Goal: Task Accomplishment & Management: Use online tool/utility

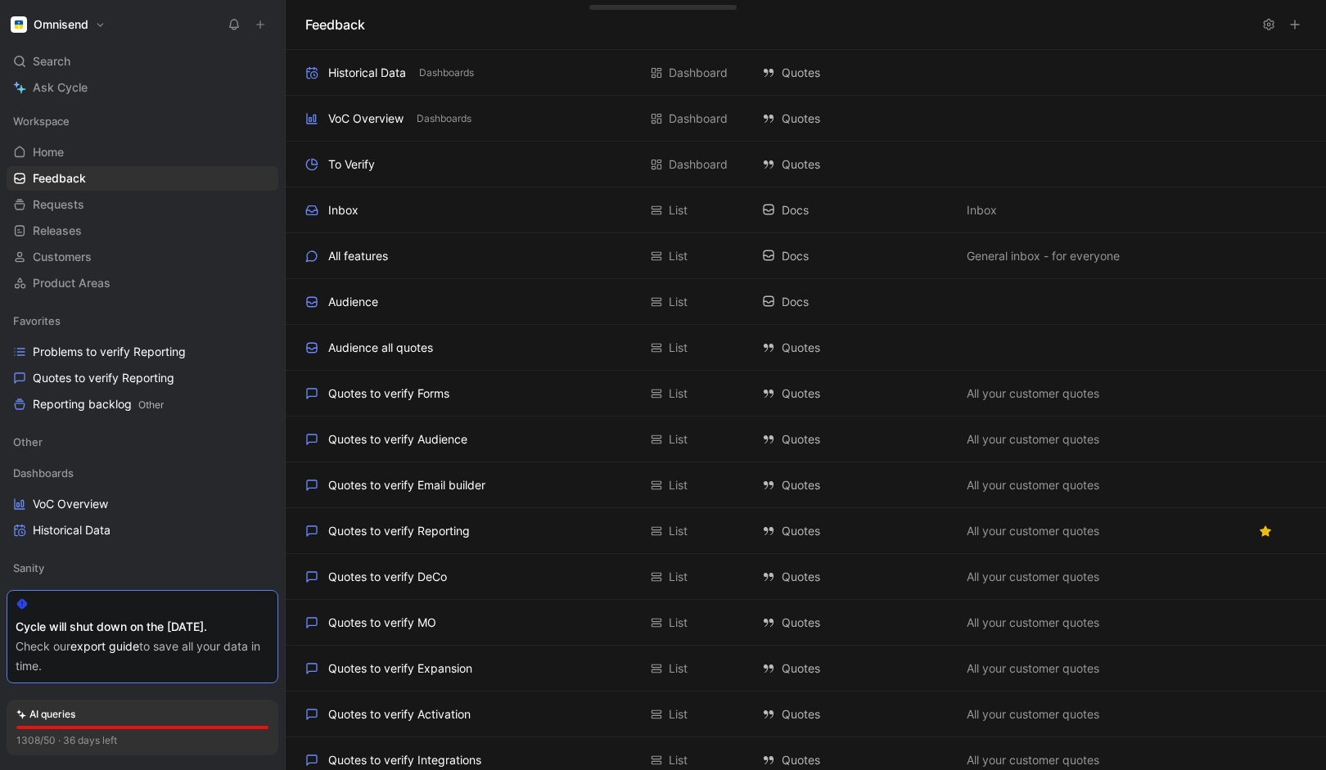
click at [74, 337] on div "Favorites Problems to verify Reporting Quotes to verify Reporting Reporting bac…" at bounding box center [143, 363] width 272 height 108
click at [72, 345] on span "Problems to verify Reporting" at bounding box center [109, 352] width 153 height 16
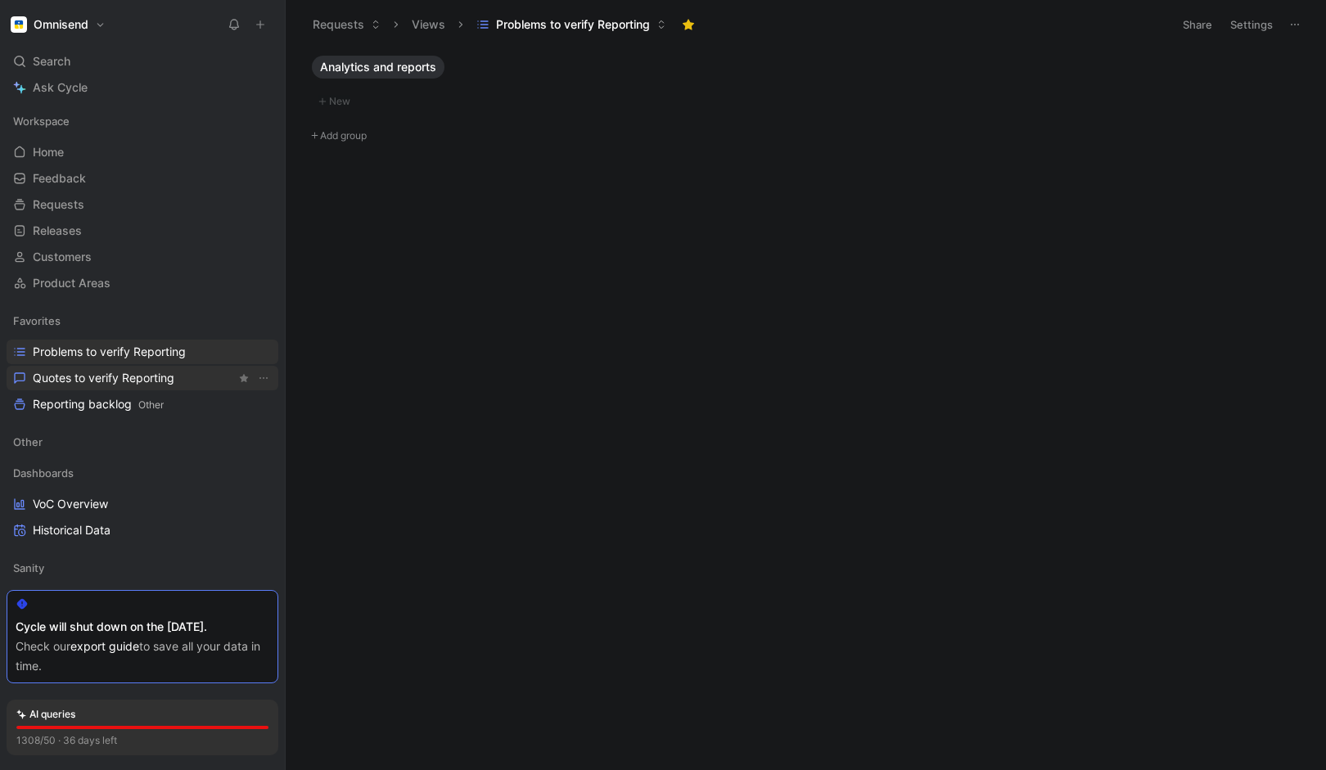
click at [74, 374] on span "Quotes to verify Reporting" at bounding box center [104, 378] width 142 height 16
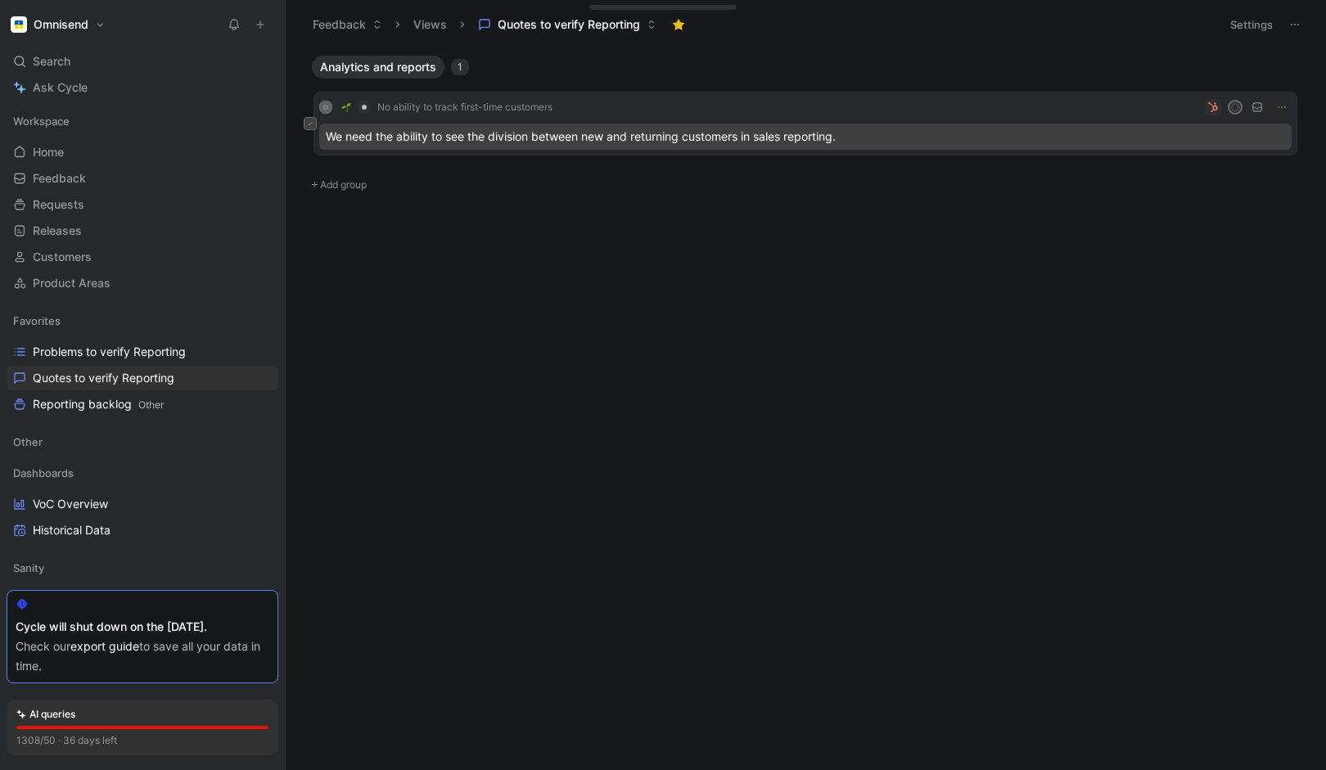
click at [314, 124] on button at bounding box center [310, 123] width 13 height 13
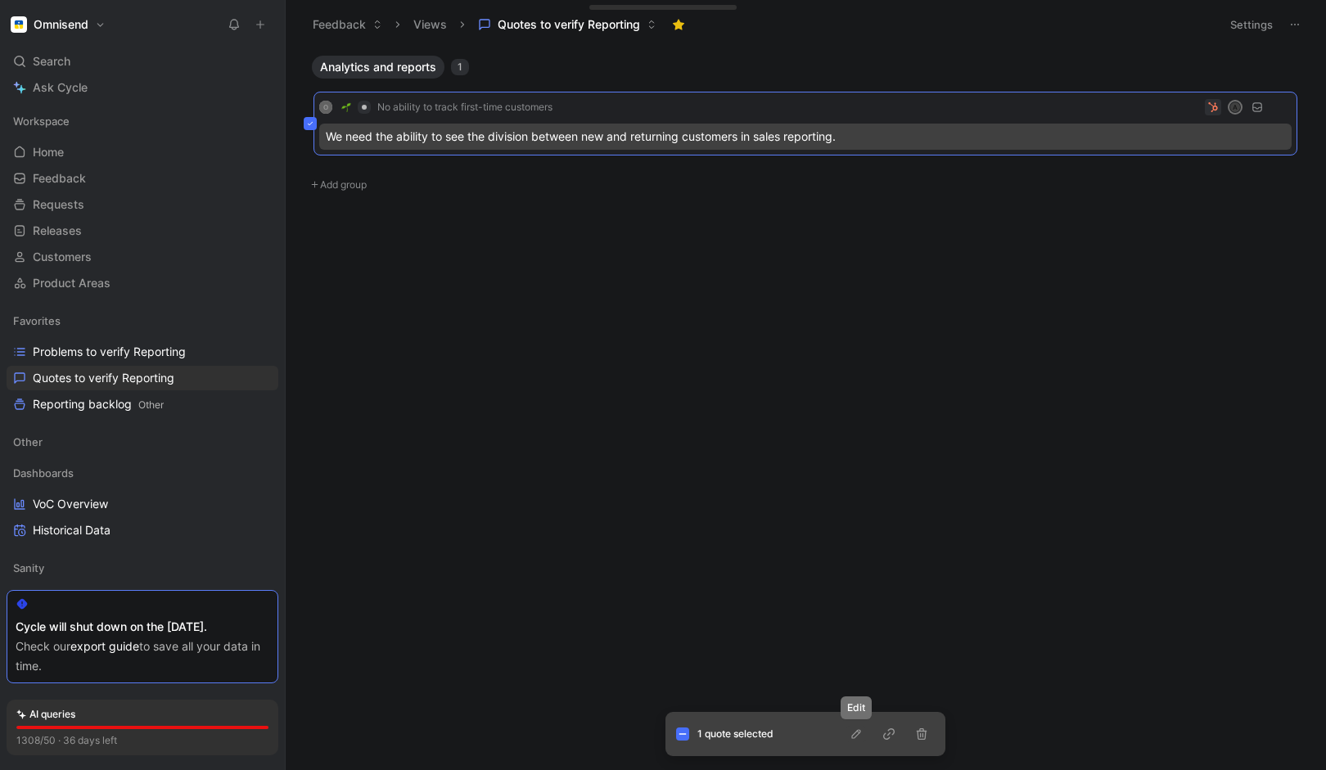
click at [852, 734] on icon "button" at bounding box center [856, 734] width 13 height 13
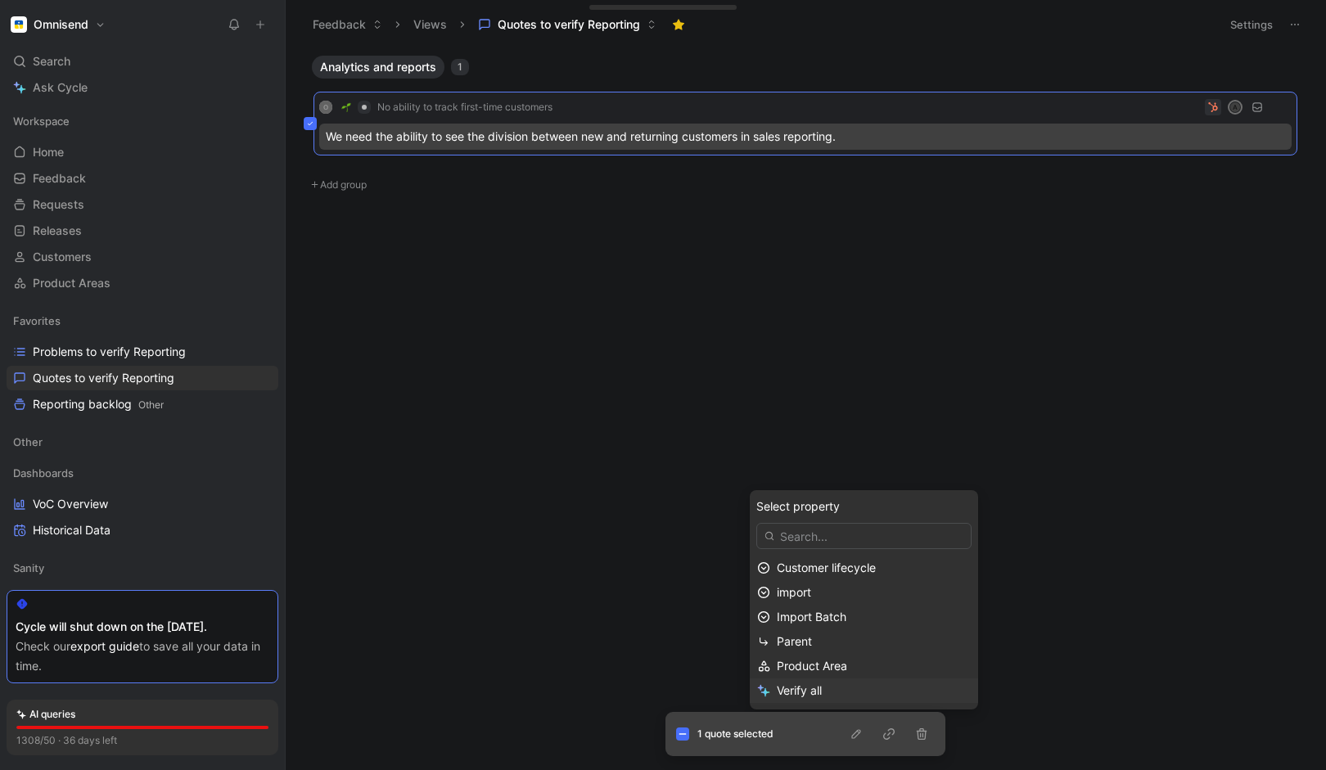
click at [787, 689] on span "Verify all" at bounding box center [799, 691] width 45 height 14
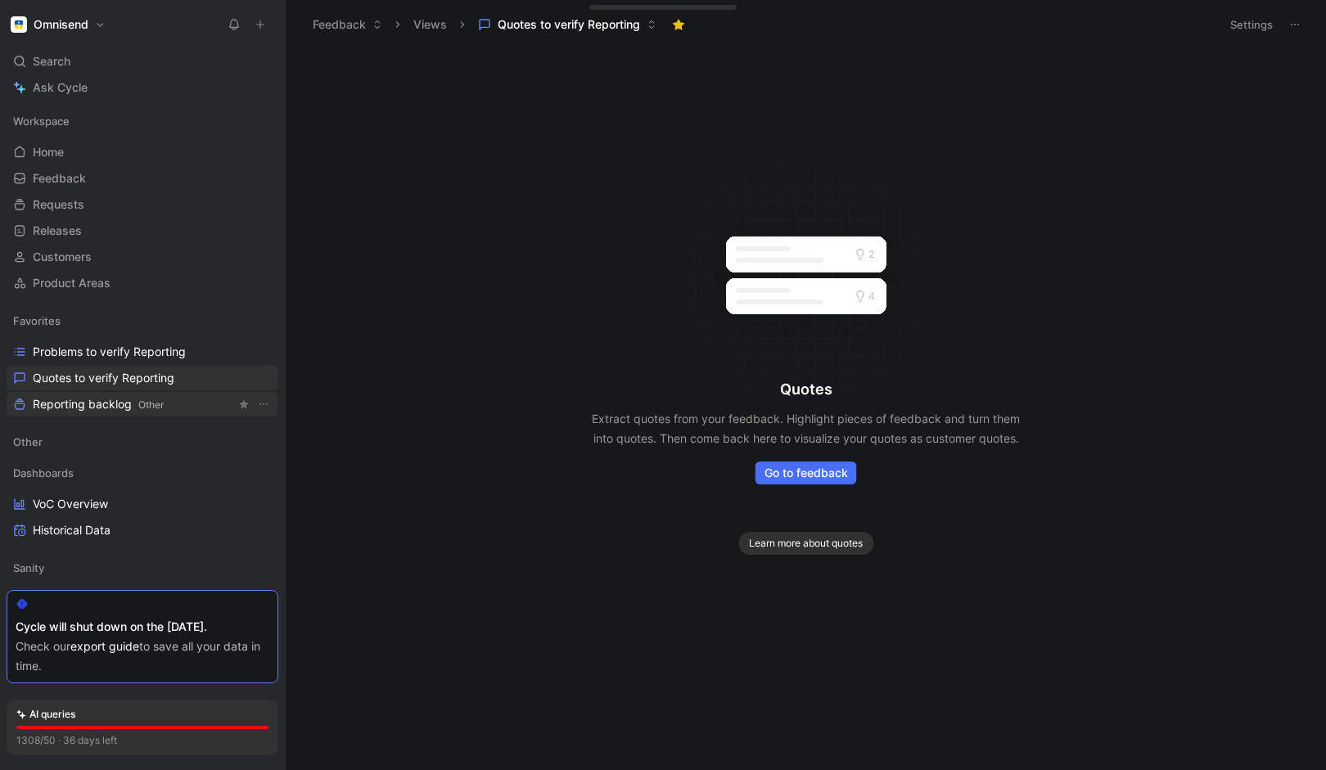
click at [73, 404] on span "Reporting backlog Other" at bounding box center [98, 404] width 131 height 17
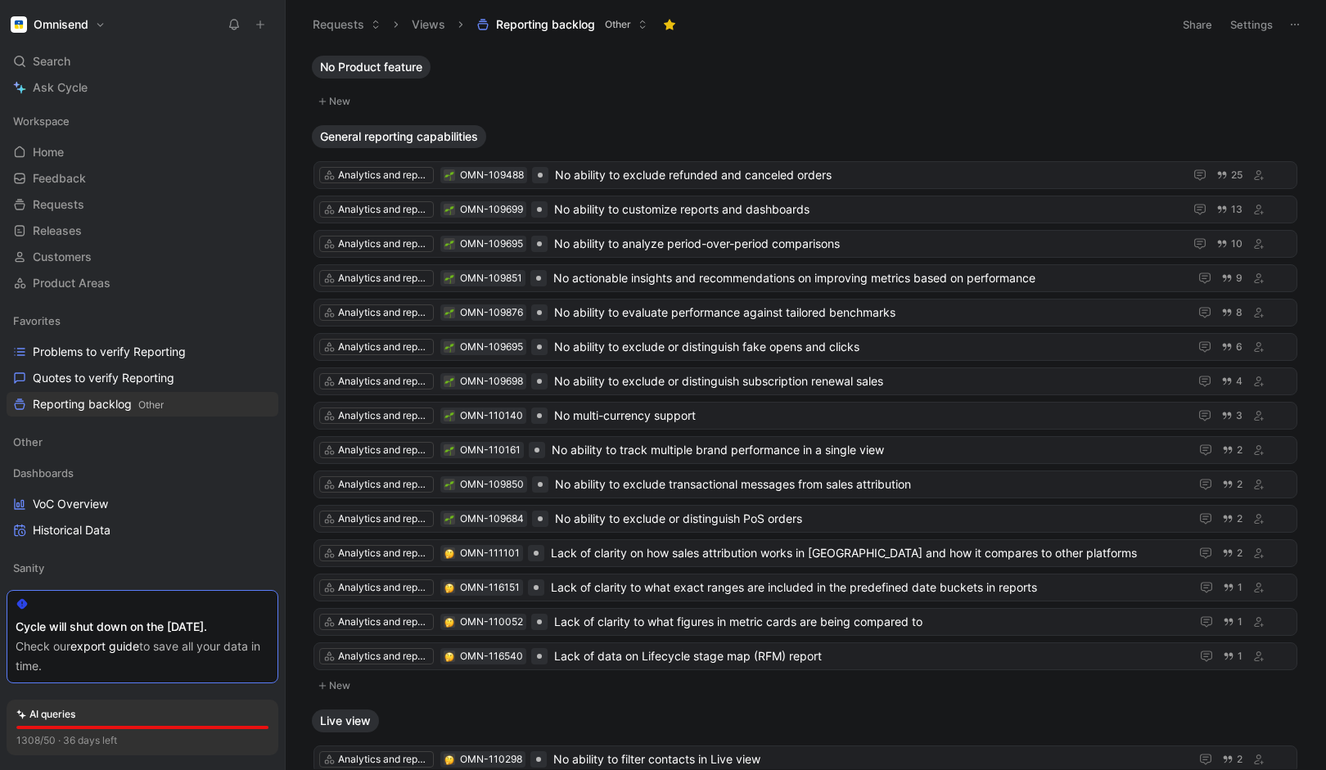
click at [1258, 18] on button "Settings" at bounding box center [1251, 24] width 57 height 23
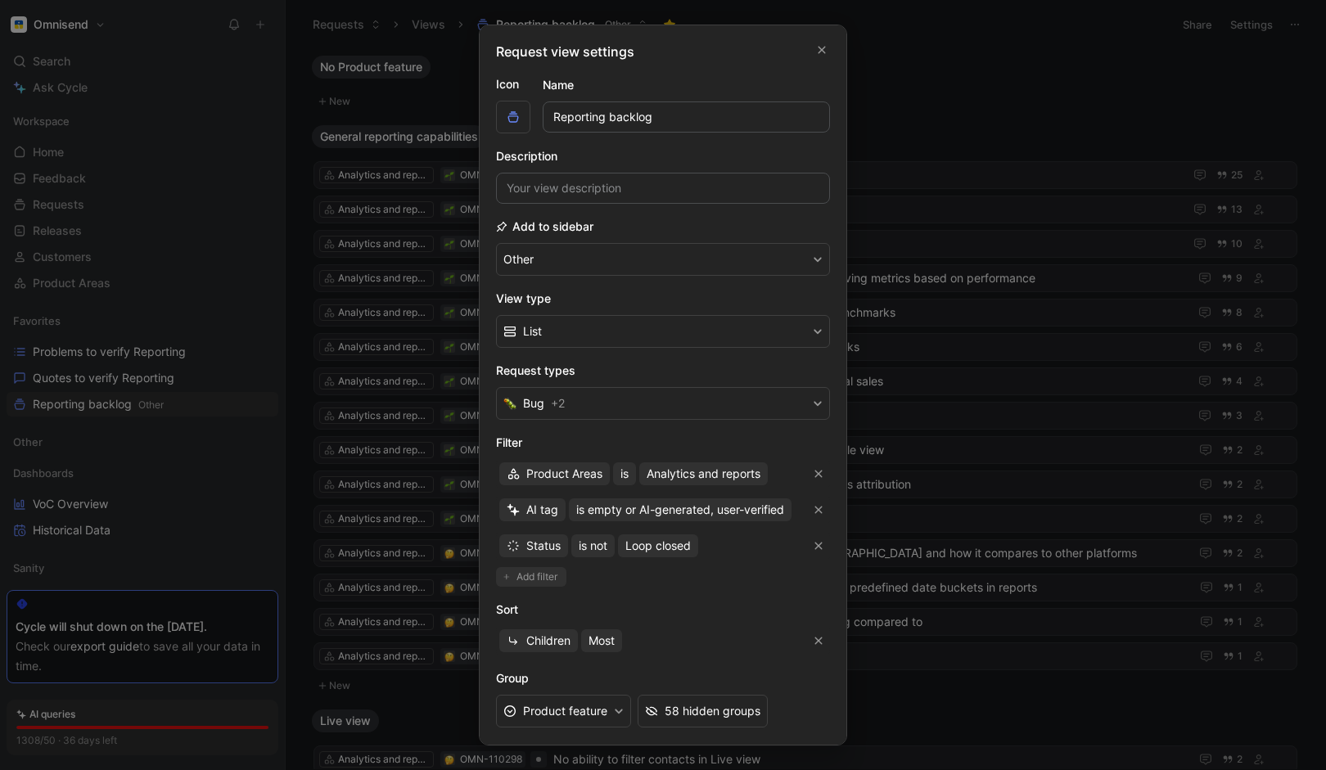
click at [539, 577] on span "Add filter" at bounding box center [538, 577] width 43 height 16
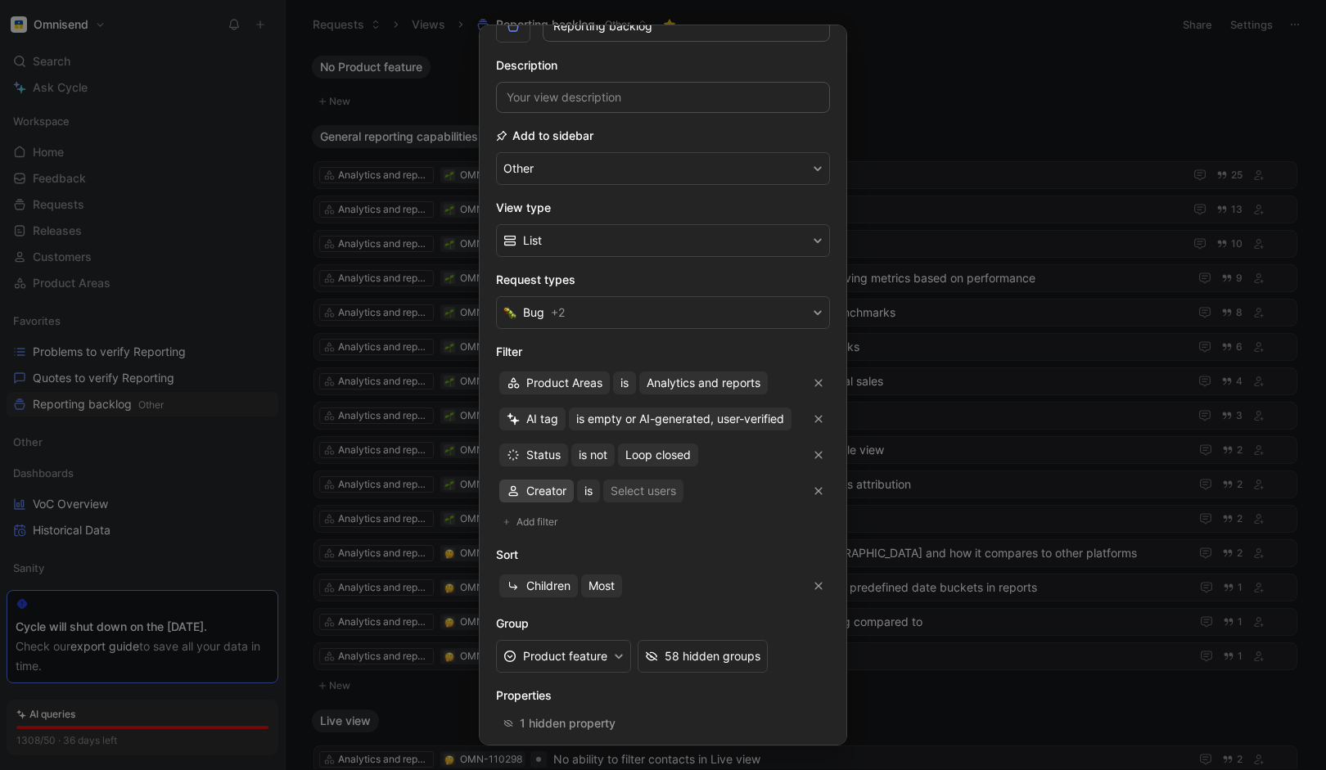
scroll to position [90, 0]
click at [815, 496] on icon "button" at bounding box center [819, 492] width 10 height 10
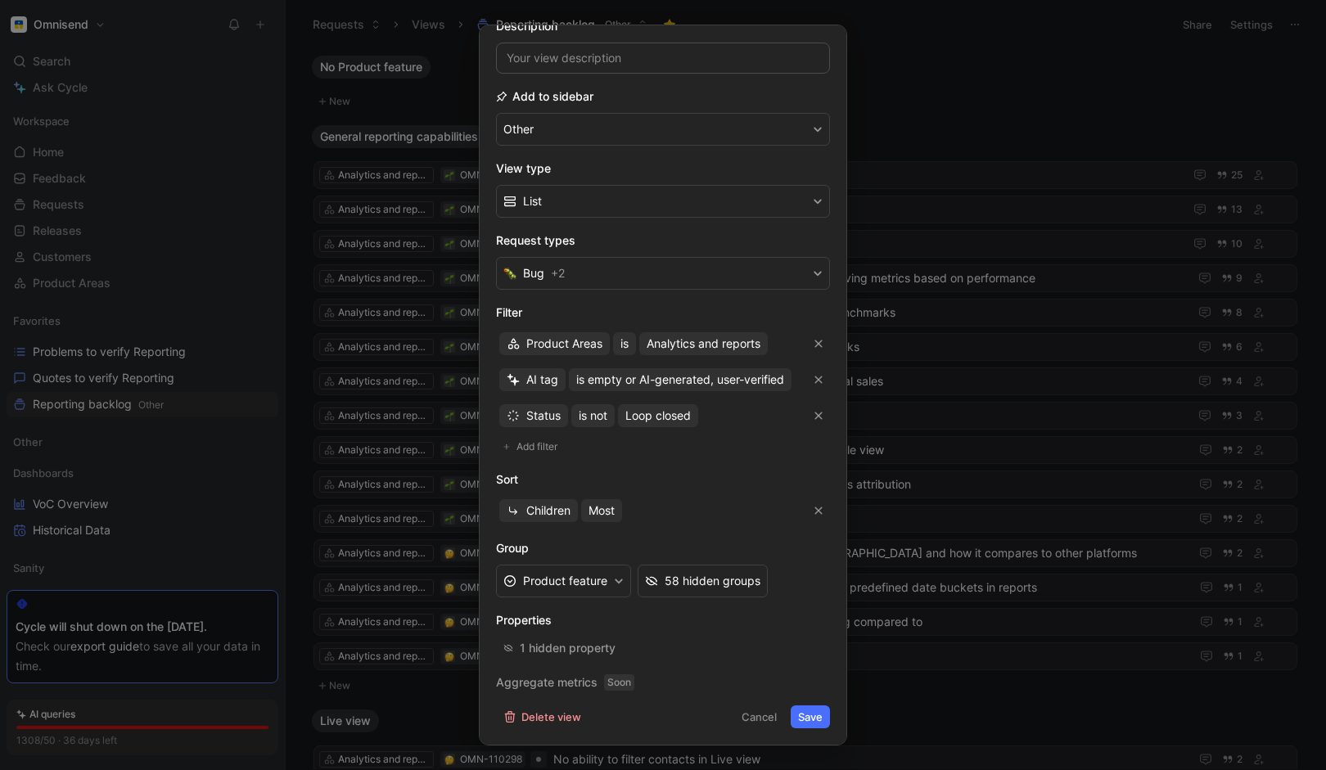
scroll to position [129, 0]
click at [697, 585] on div "58 hidden groups" at bounding box center [713, 582] width 96 height 20
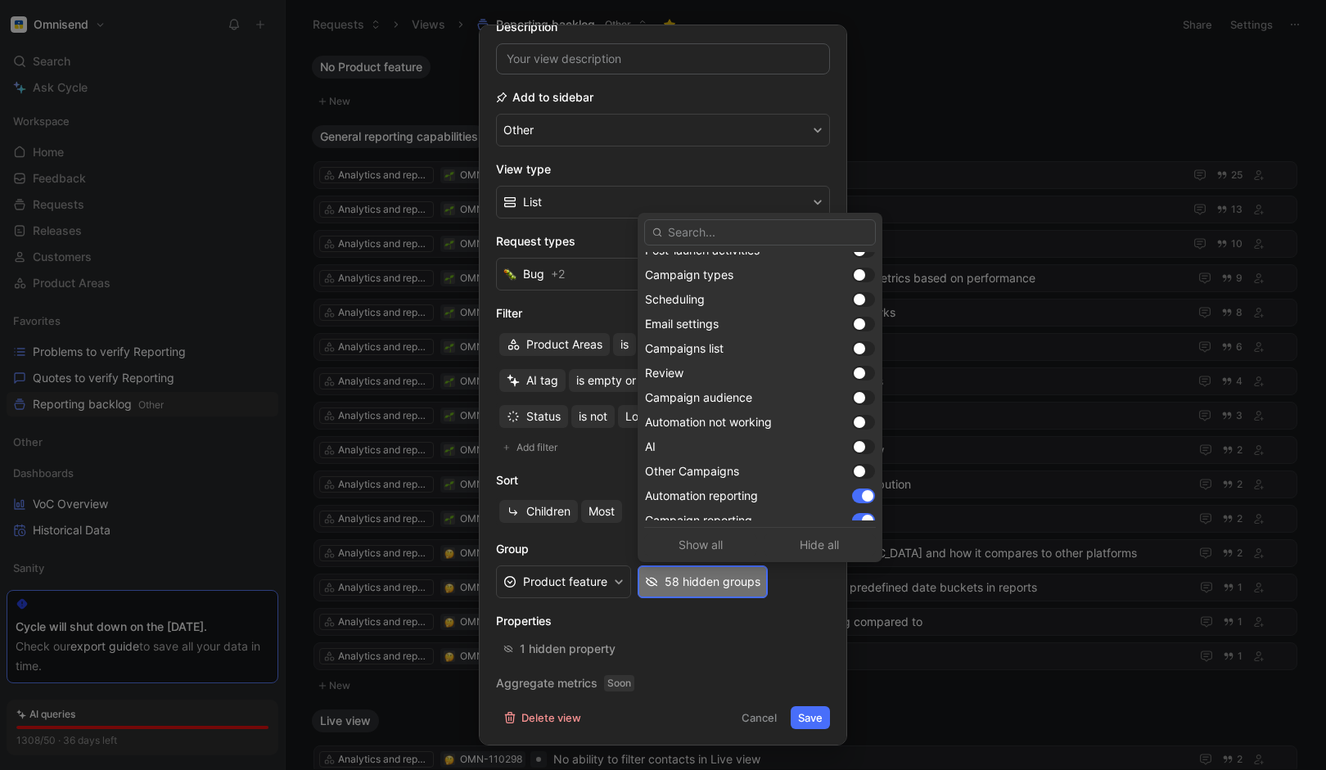
scroll to position [1451, 0]
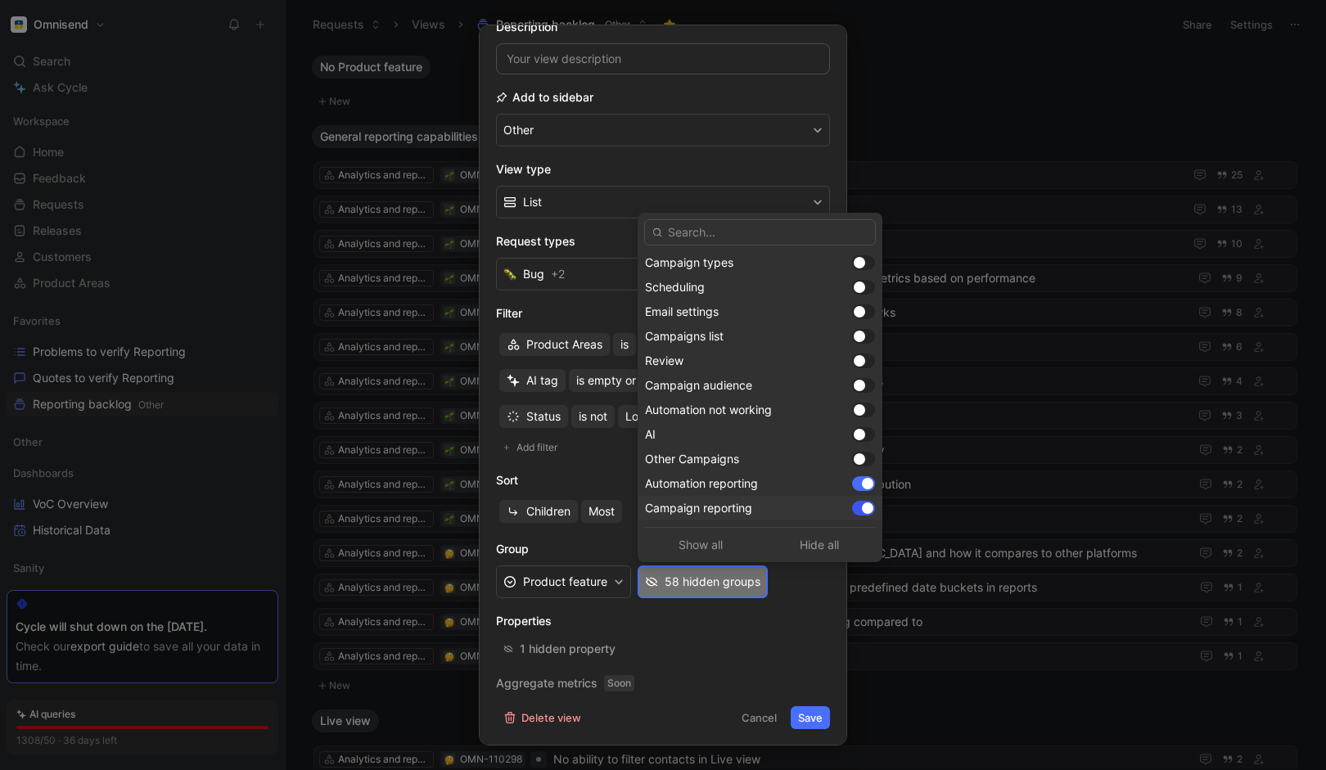
click at [856, 508] on div at bounding box center [863, 508] width 23 height 15
click at [858, 491] on div "Automation reporting" at bounding box center [760, 484] width 245 height 25
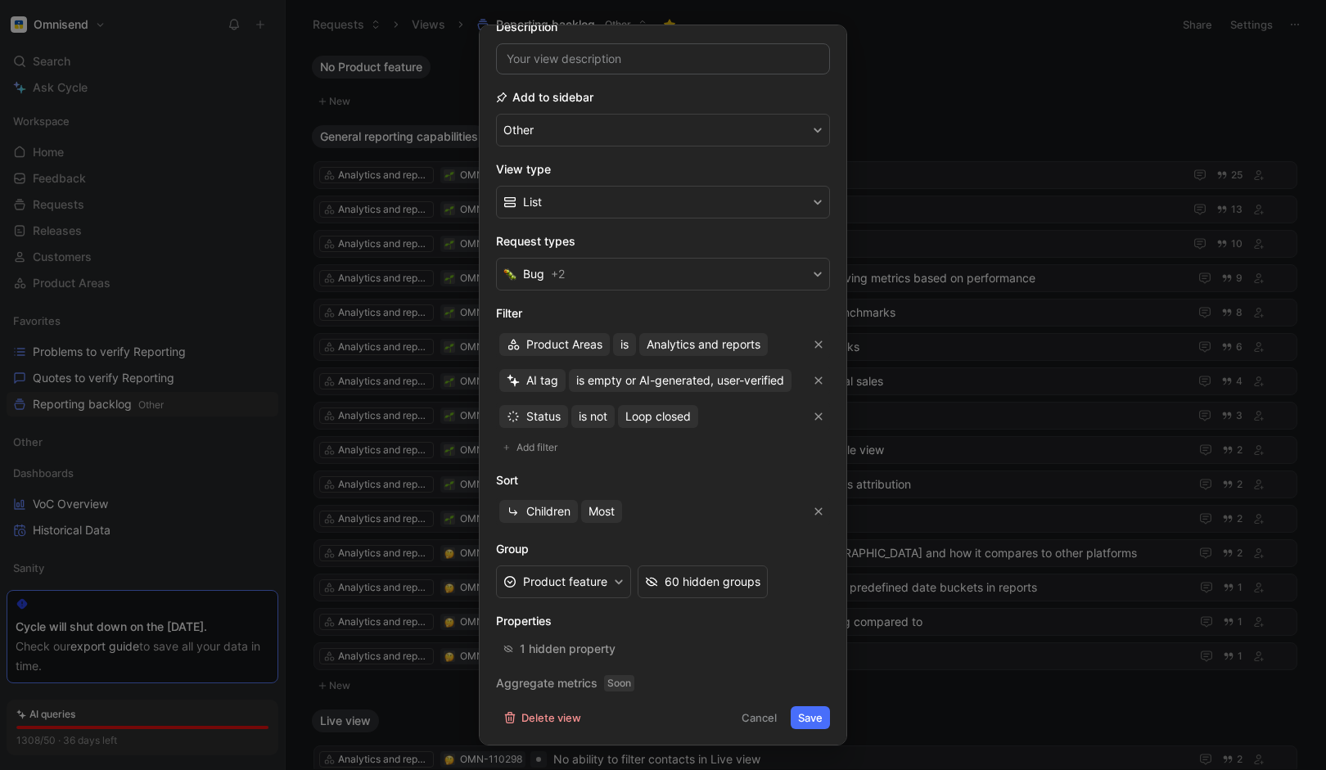
click at [814, 725] on button "Save" at bounding box center [810, 718] width 39 height 23
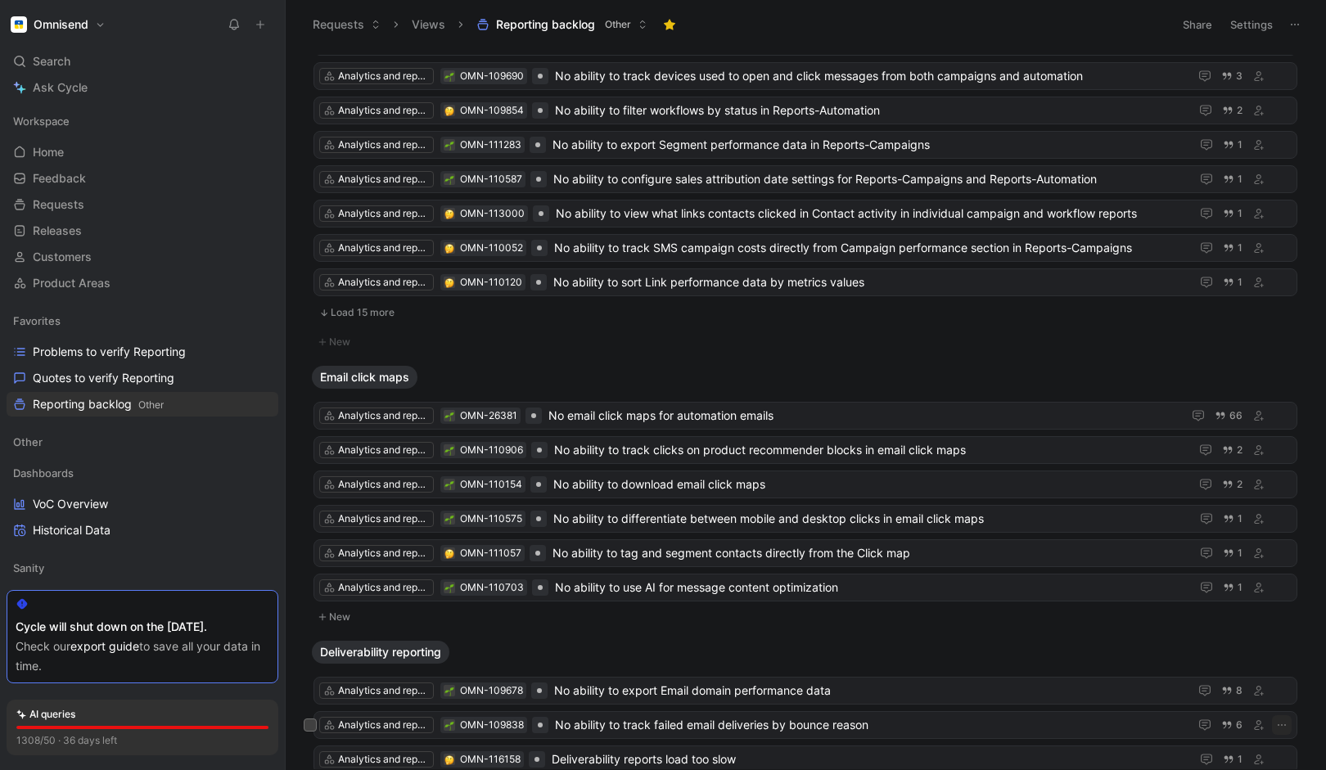
scroll to position [1918, 0]
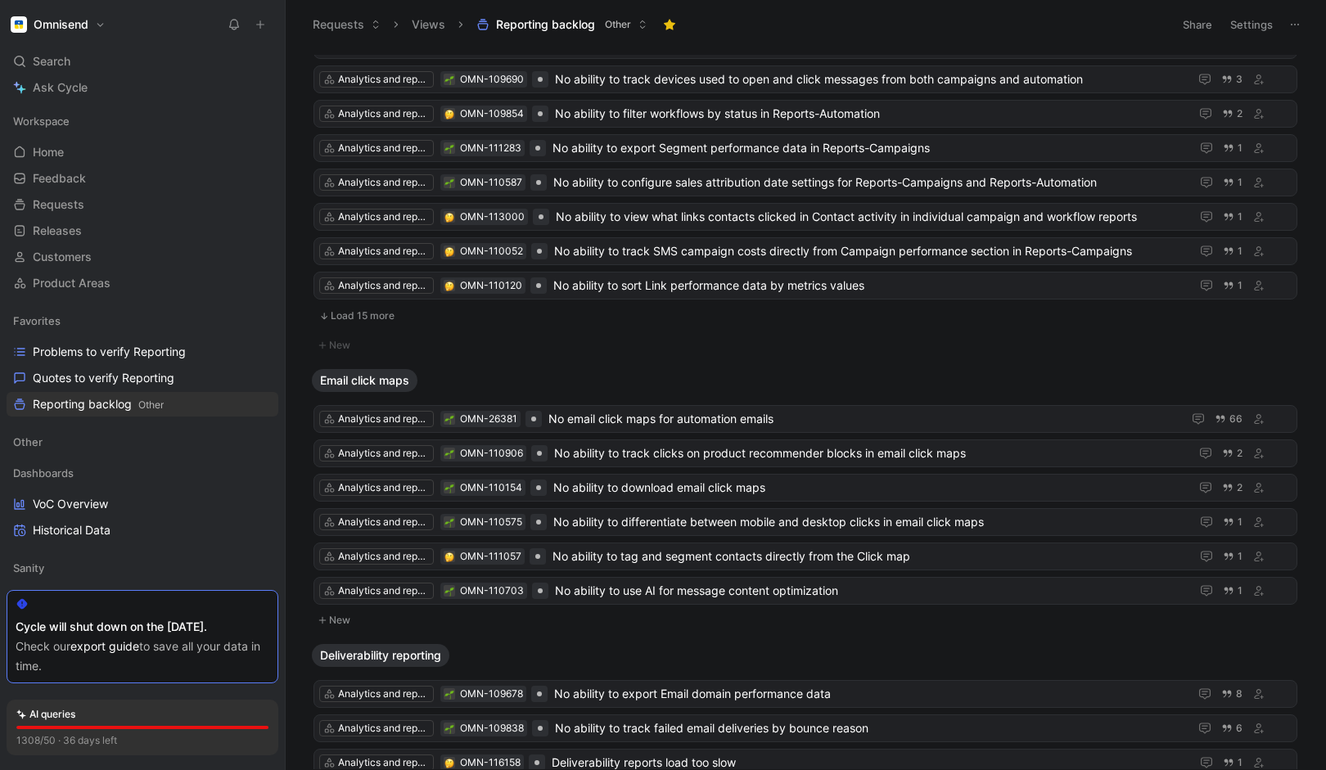
click at [366, 318] on button "Load 15 more" at bounding box center [806, 316] width 984 height 20
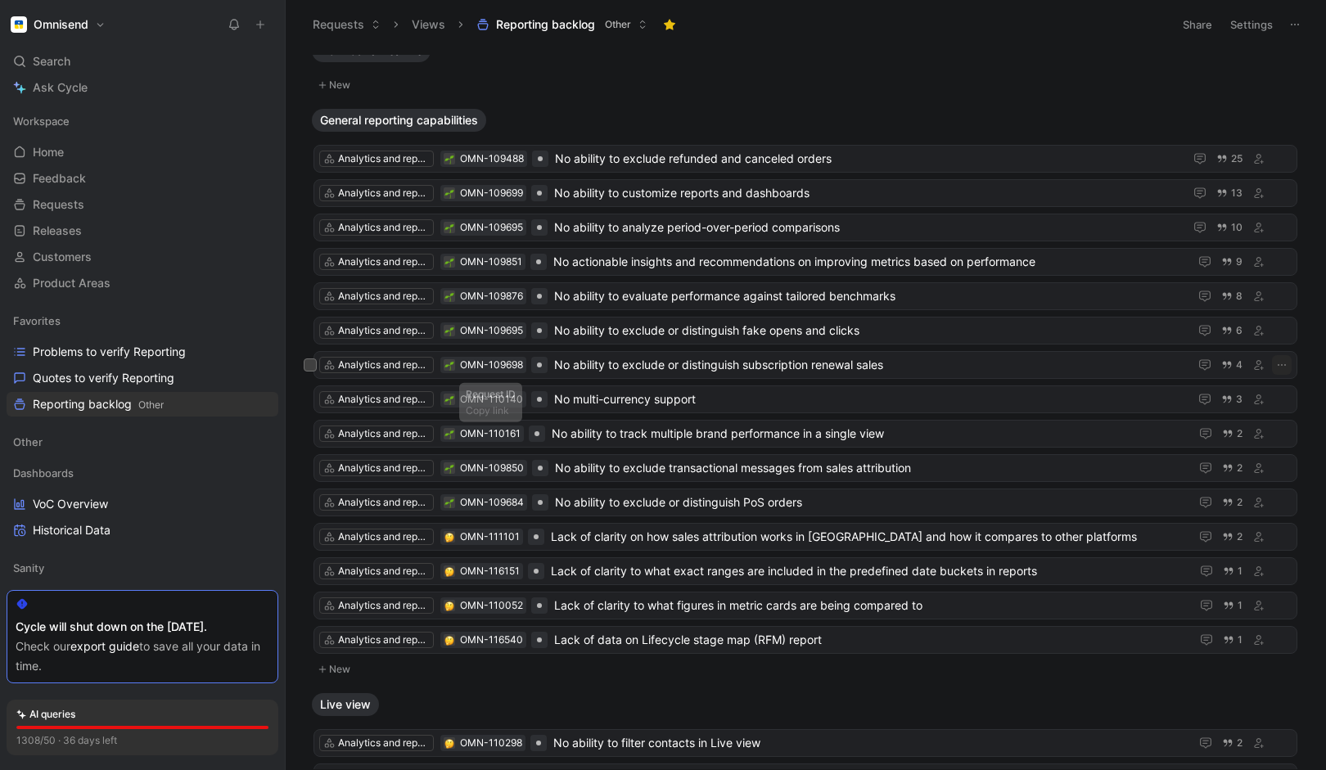
scroll to position [0, 0]
